Goal: Information Seeking & Learning: Find specific fact

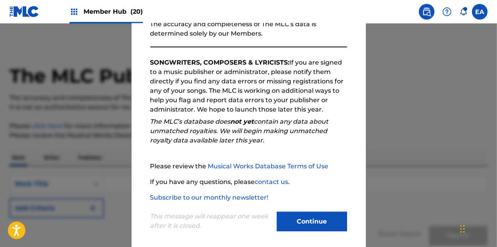
scroll to position [106, 0]
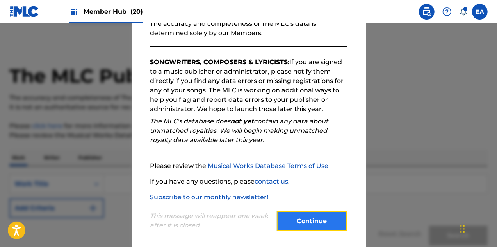
click at [295, 216] on button "Continue" at bounding box center [312, 221] width 70 height 20
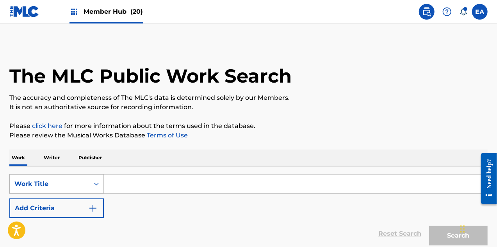
click at [89, 190] on div "Search Form" at bounding box center [96, 184] width 14 height 14
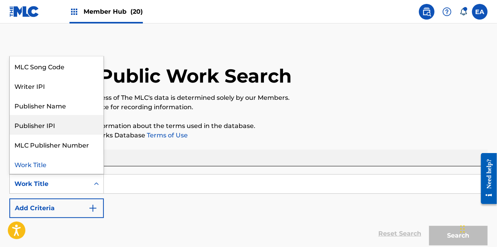
scroll to position [38, 0]
click at [205, 159] on div "Work Writer Publisher" at bounding box center [248, 157] width 479 height 16
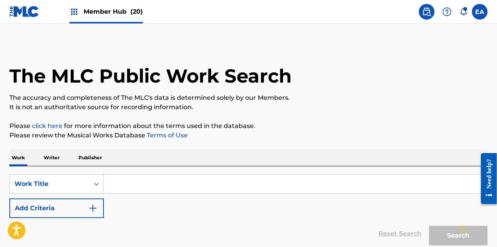
click at [122, 172] on div "SearchWithCriteria527f9cda-09e1-4aa7-a77b-f408ec0a7991 Work Title Add Criteria …" at bounding box center [248, 207] width 479 height 83
click at [135, 180] on input "Search Form" at bounding box center [296, 183] width 384 height 19
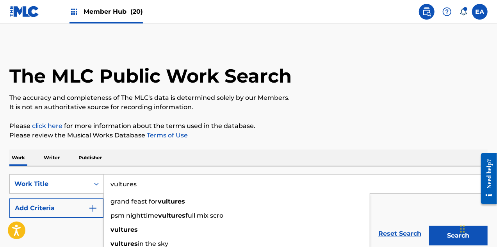
type input "vultures"
click at [429, 225] on button "Search" at bounding box center [458, 235] width 59 height 20
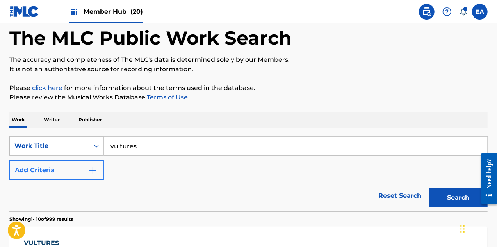
scroll to position [39, 0]
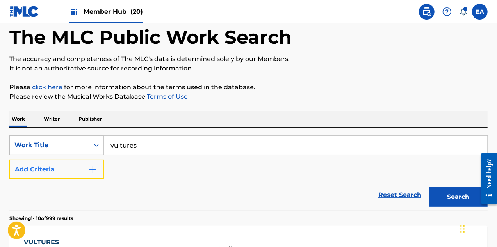
click at [83, 177] on button "Add Criteria" at bounding box center [56, 169] width 95 height 20
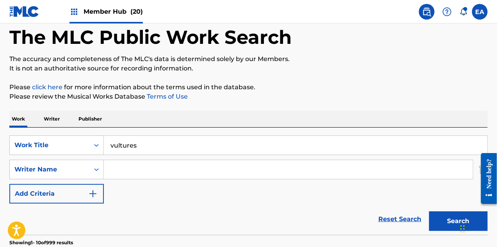
click at [128, 169] on input "Search Form" at bounding box center [288, 169] width 369 height 19
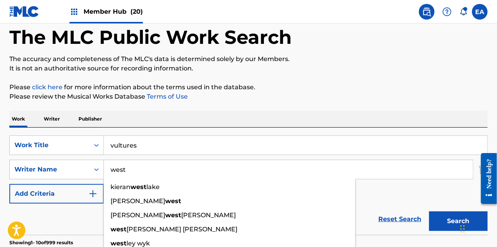
scroll to position [88, 0]
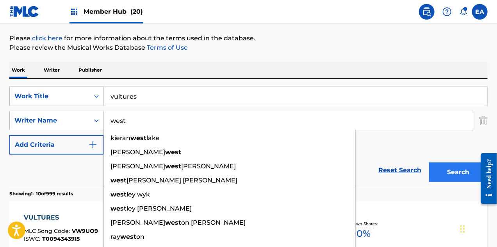
type input "west"
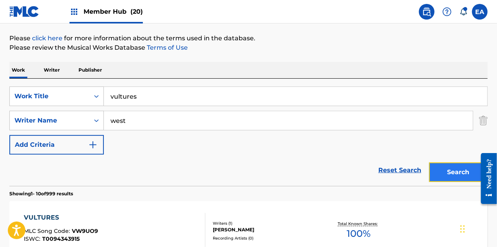
click at [449, 170] on button "Search" at bounding box center [458, 172] width 59 height 20
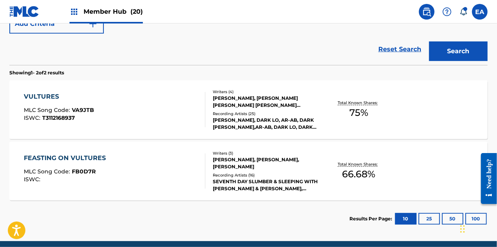
scroll to position [215, 0]
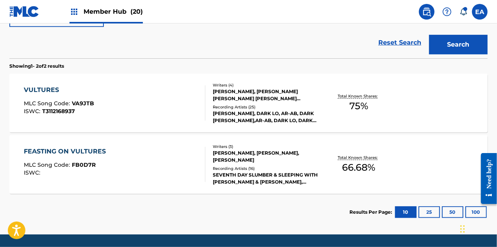
click at [348, 112] on div "Total Known Shares: 75 %" at bounding box center [359, 103] width 80 height 24
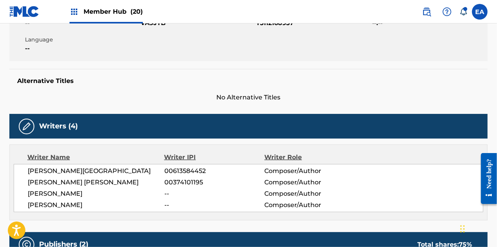
scroll to position [181, 0]
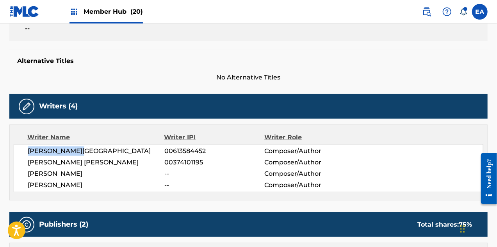
drag, startPoint x: 27, startPoint y: 146, endPoint x: 92, endPoint y: 151, distance: 65.4
click at [92, 151] on div "[PERSON_NAME] 00613584452 Composer/Author [PERSON_NAME] [PERSON_NAME] 003741011…" at bounding box center [249, 168] width 470 height 48
copy span "[PERSON_NAME][GEOGRAPHIC_DATA]"
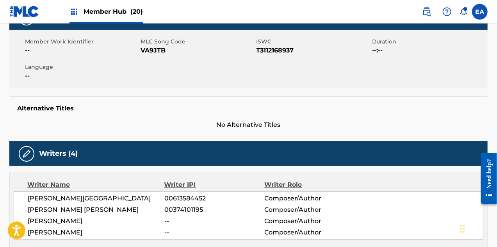
scroll to position [0, 0]
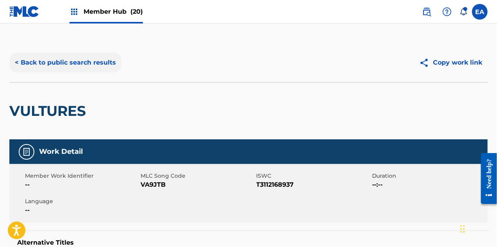
click at [97, 64] on button "< Back to public search results" at bounding box center [65, 63] width 112 height 20
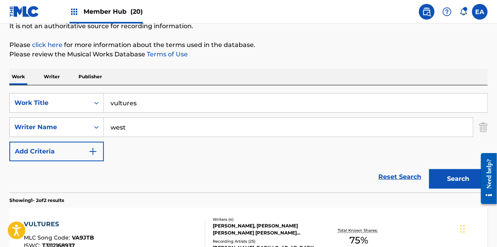
scroll to position [81, 0]
click at [177, 104] on input "vultures" at bounding box center [296, 103] width 384 height 19
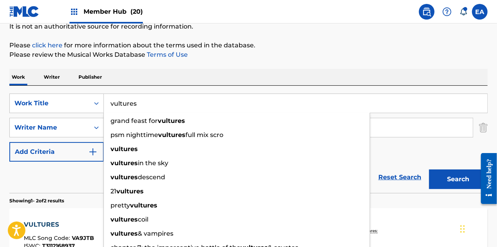
click at [177, 104] on input "vultures" at bounding box center [296, 103] width 384 height 19
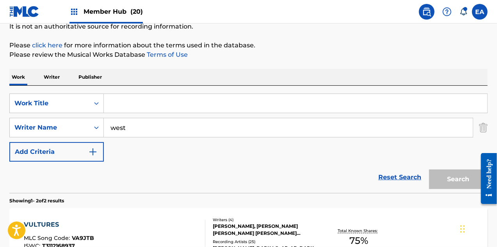
click at [159, 132] on input "west" at bounding box center [288, 127] width 369 height 19
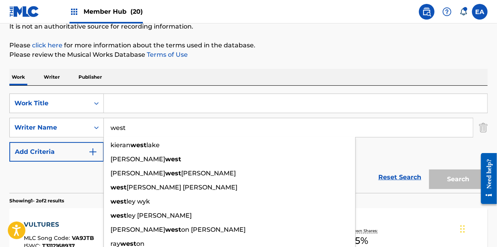
click at [159, 132] on input "west" at bounding box center [288, 127] width 369 height 19
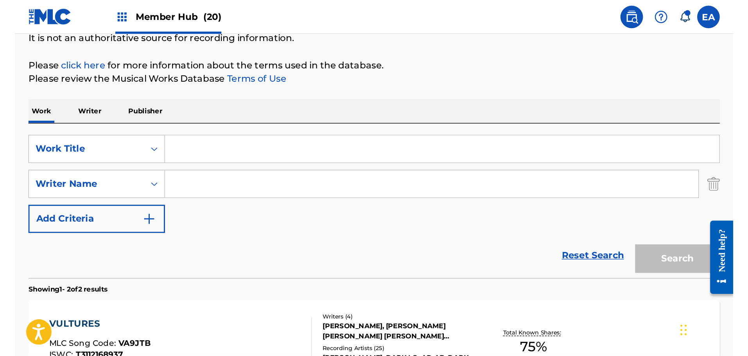
scroll to position [0, 0]
